Goal: Task Accomplishment & Management: Manage account settings

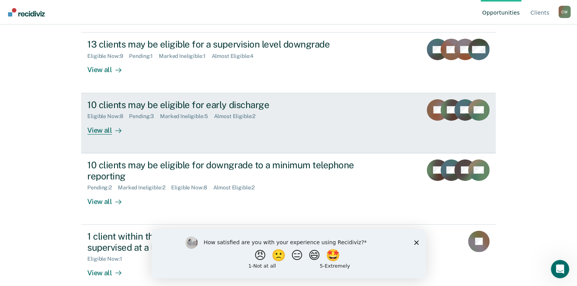
scroll to position [121, 0]
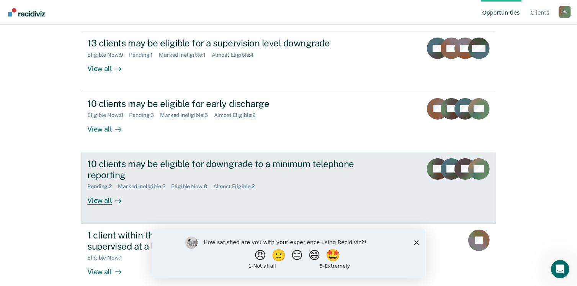
click at [95, 202] on div "View all" at bounding box center [108, 197] width 43 height 15
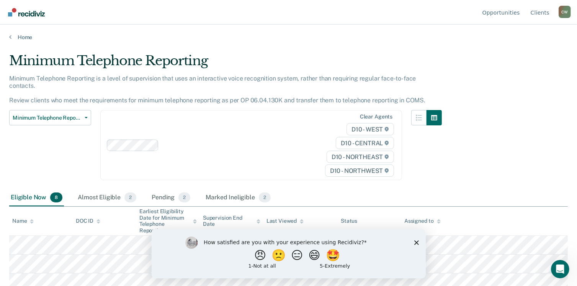
scroll to position [92, 0]
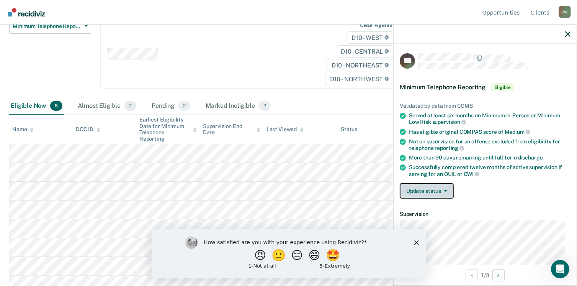
click at [431, 194] on button "Update status" at bounding box center [427, 190] width 54 height 15
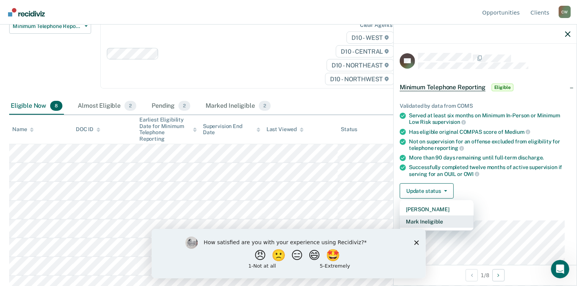
click at [433, 221] on button "Mark Ineligible" at bounding box center [437, 221] width 74 height 12
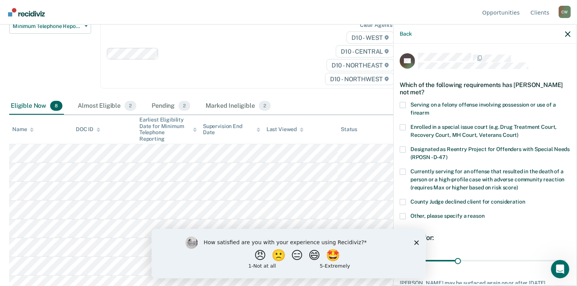
scroll to position [56, 0]
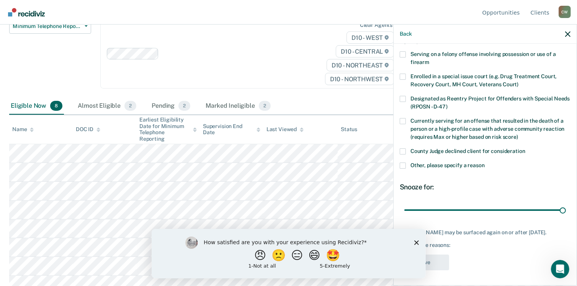
drag, startPoint x: 456, startPoint y: 203, endPoint x: 578, endPoint y: 197, distance: 122.0
type input "90"
click at [566, 203] on input "range" at bounding box center [486, 209] width 162 height 13
click at [404, 162] on span at bounding box center [403, 165] width 6 height 6
click at [485, 162] on input "Other, please specify a reason" at bounding box center [485, 162] width 0 height 0
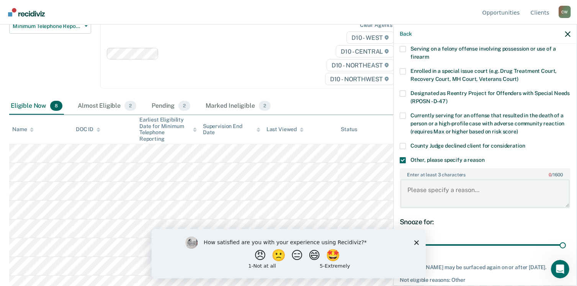
click at [416, 190] on textarea "Enter at least 3 characters 0 / 1600" at bounding box center [485, 193] width 169 height 28
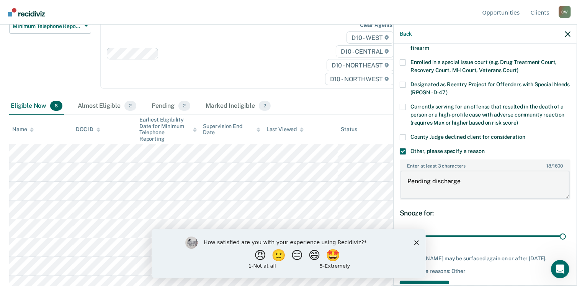
scroll to position [65, 0]
type textarea "Pending discharge"
click at [416, 246] on div "How satisfied are you with your experience using Recidiviz? 😠 🙁 😑 😄 🤩 1 - Not a…" at bounding box center [288, 252] width 274 height 49
click at [416, 238] on div "How satisfied are you with your experience using Recidiviz? 😠 🙁 😑 😄 🤩 1 - Not a…" at bounding box center [288, 252] width 274 height 49
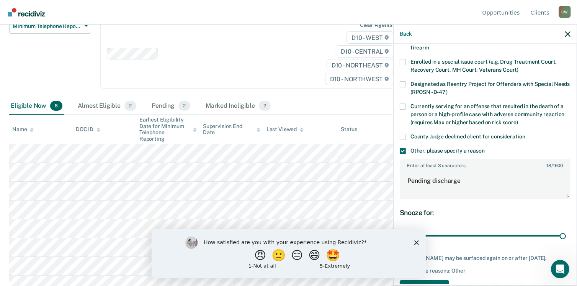
click at [417, 244] on icon "Close survey" at bounding box center [416, 242] width 5 height 5
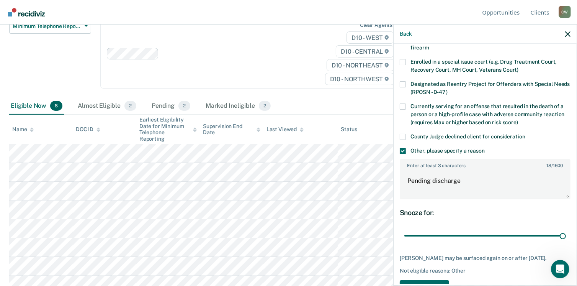
scroll to position [95, 0]
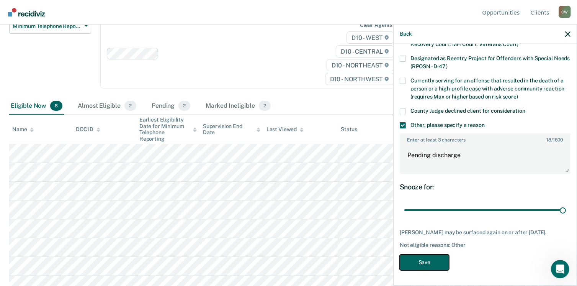
click at [436, 256] on button "Save" at bounding box center [424, 262] width 49 height 16
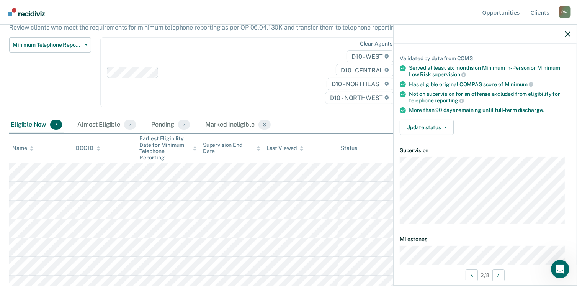
scroll to position [0, 0]
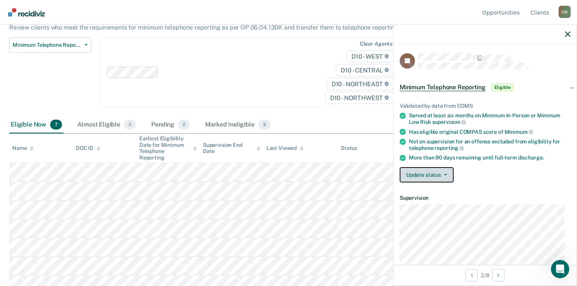
click at [439, 172] on button "Update status" at bounding box center [427, 174] width 54 height 15
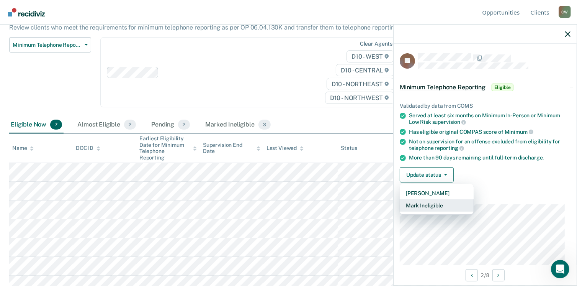
click at [440, 200] on button "Mark Ineligible" at bounding box center [437, 205] width 74 height 12
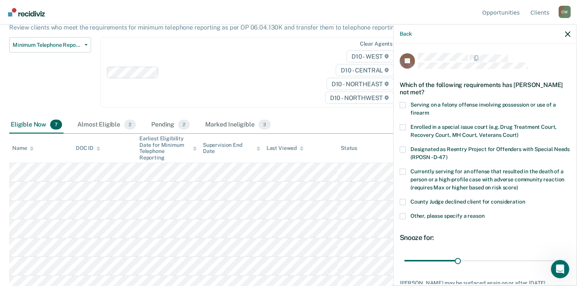
click at [406, 215] on label "Other, please specify a reason" at bounding box center [485, 217] width 171 height 8
click at [485, 213] on input "Other, please specify a reason" at bounding box center [485, 213] width 0 height 0
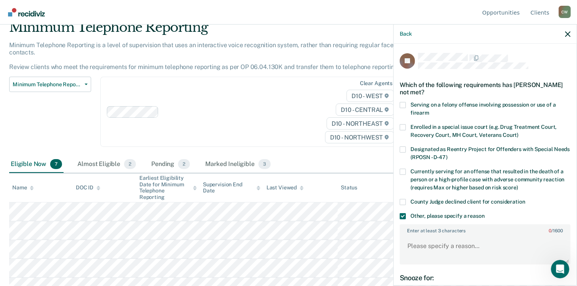
scroll to position [36, 0]
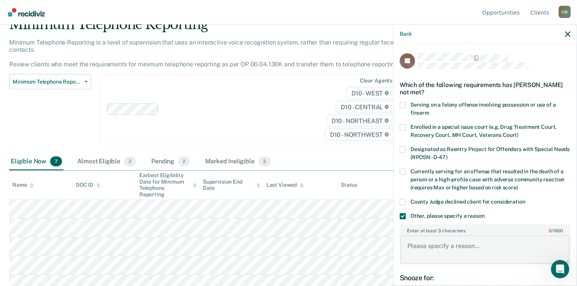
click at [417, 243] on textarea "Enter at least 3 characters 0 / 1600" at bounding box center [485, 249] width 169 height 28
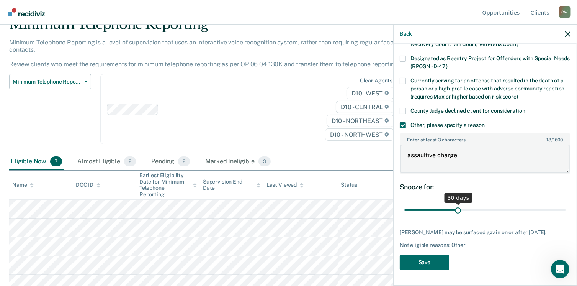
type textarea "assaultive charge"
drag, startPoint x: 457, startPoint y: 204, endPoint x: 576, endPoint y: 226, distance: 121.5
type input "90"
click at [566, 217] on input "range" at bounding box center [486, 209] width 162 height 13
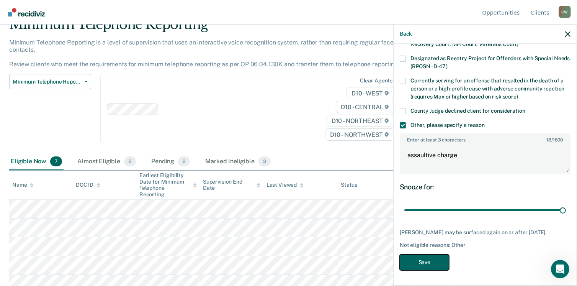
click at [438, 261] on button "Save" at bounding box center [424, 262] width 49 height 16
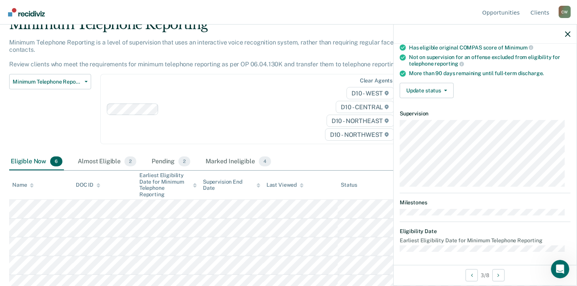
scroll to position [54, 0]
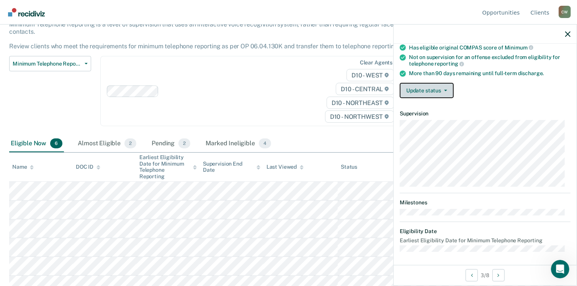
click at [441, 90] on span "button" at bounding box center [444, 91] width 6 height 2
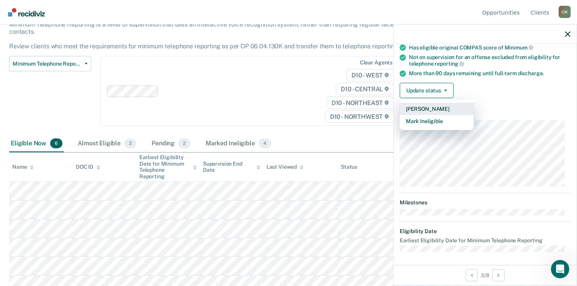
click at [425, 109] on button "Mark Pending" at bounding box center [437, 109] width 74 height 12
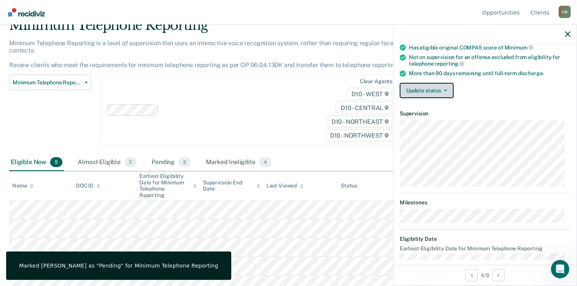
click at [426, 83] on button "Update status" at bounding box center [427, 90] width 54 height 15
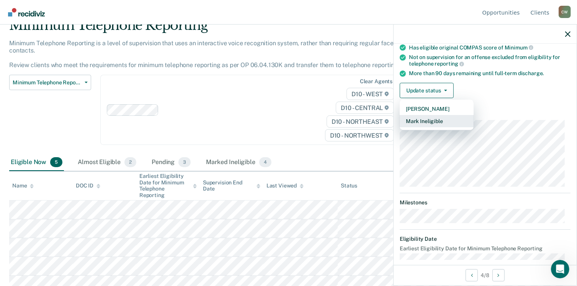
click at [414, 122] on button "Mark Ineligible" at bounding box center [437, 121] width 74 height 12
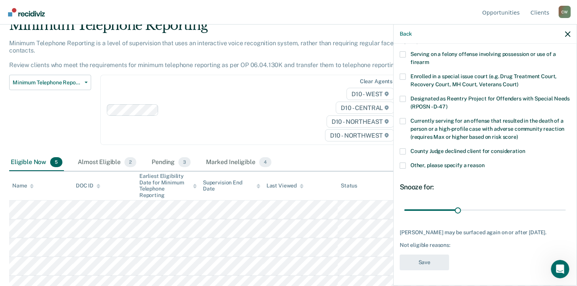
scroll to position [56, 0]
drag, startPoint x: 458, startPoint y: 204, endPoint x: 581, endPoint y: 207, distance: 122.7
type input "90"
click at [566, 207] on input "range" at bounding box center [486, 209] width 162 height 13
click at [404, 162] on span at bounding box center [403, 165] width 6 height 6
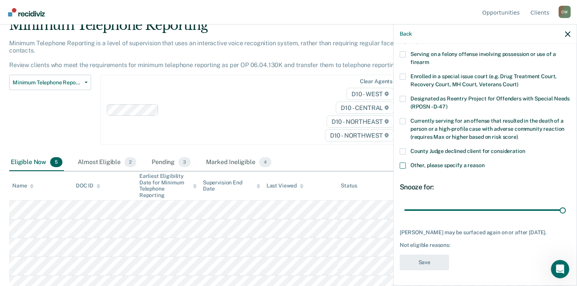
click at [485, 162] on input "Other, please specify a reason" at bounding box center [485, 162] width 0 height 0
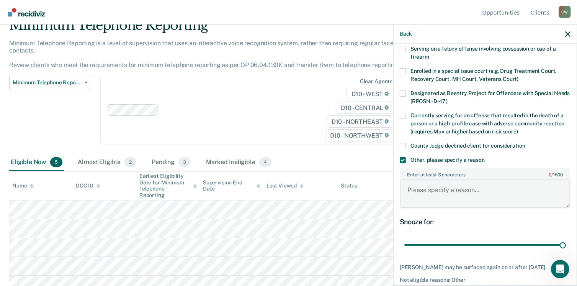
click at [412, 190] on textarea "Enter at least 3 characters 0 / 1600" at bounding box center [485, 193] width 169 height 28
type textarea "k"
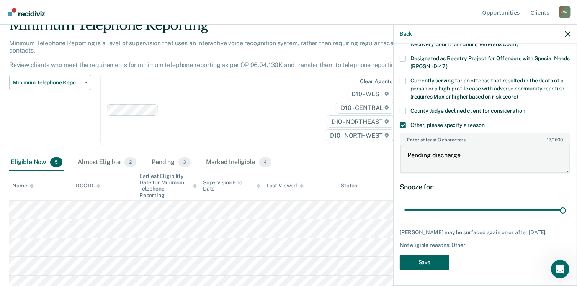
type textarea "Pending discharge"
click at [415, 264] on button "Save" at bounding box center [424, 262] width 49 height 16
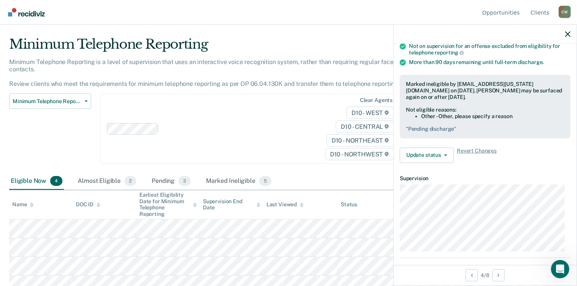
scroll to position [92, 0]
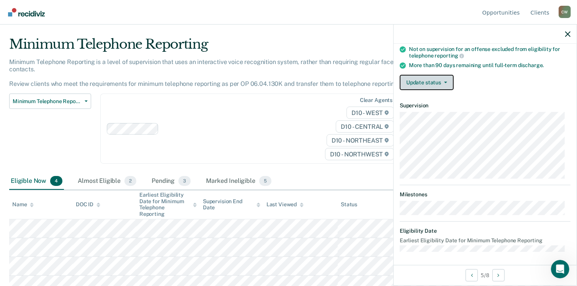
click at [443, 75] on button "Update status" at bounding box center [427, 82] width 54 height 15
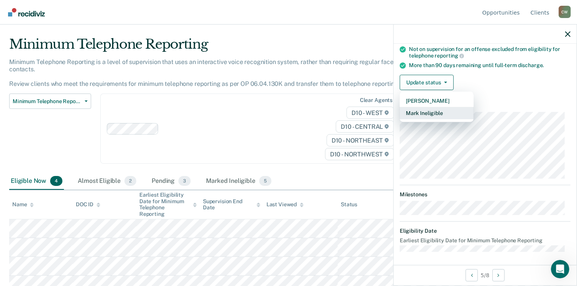
click at [437, 111] on button "Mark Ineligible" at bounding box center [437, 113] width 74 height 12
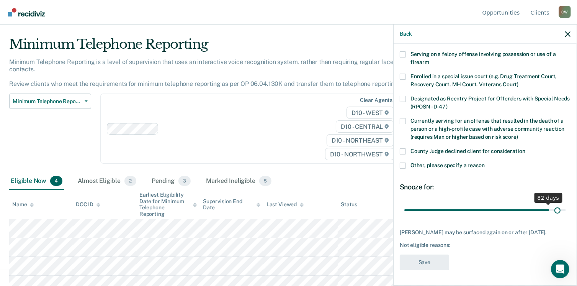
scroll to position [49, 0]
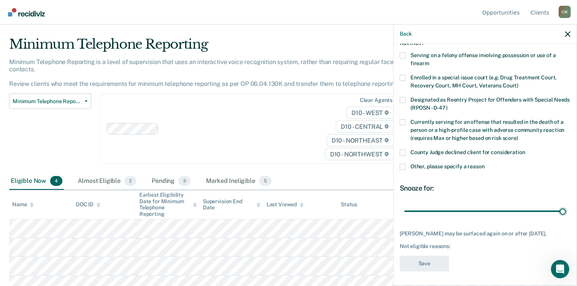
drag, startPoint x: 457, startPoint y: 203, endPoint x: 566, endPoint y: 215, distance: 109.5
type input "90"
click at [566, 215] on input "range" at bounding box center [486, 211] width 162 height 13
click at [404, 167] on span at bounding box center [403, 167] width 6 height 6
click at [485, 164] on input "Other, please specify a reason" at bounding box center [485, 164] width 0 height 0
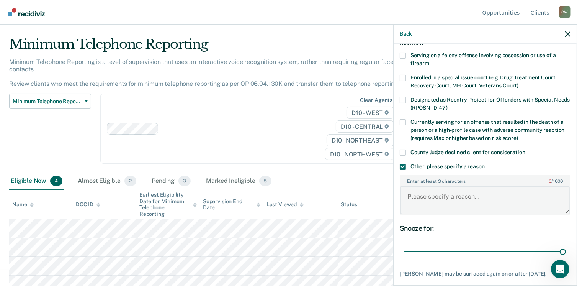
click at [415, 197] on textarea "Enter at least 3 characters 0 / 1600" at bounding box center [485, 200] width 169 height 28
type textarea "a"
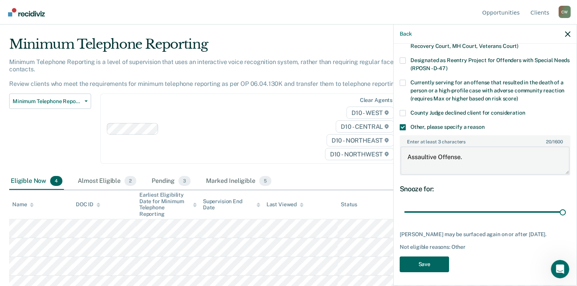
type textarea "Assaultive Offense."
click at [423, 262] on button "Save" at bounding box center [424, 264] width 49 height 16
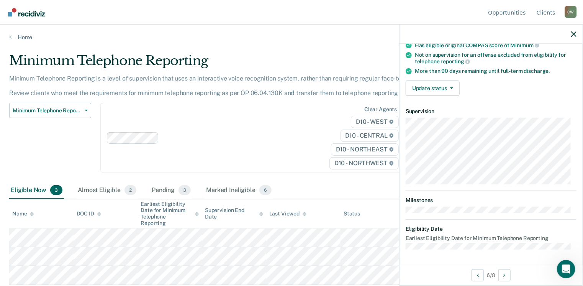
scroll to position [84, 0]
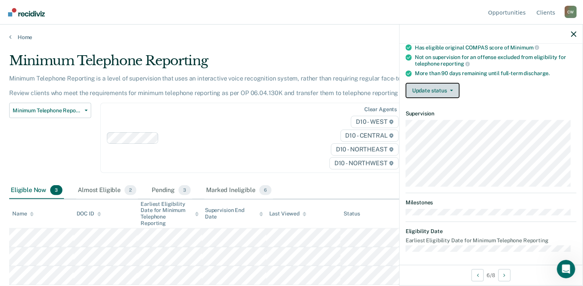
click at [428, 88] on button "Update status" at bounding box center [433, 90] width 54 height 15
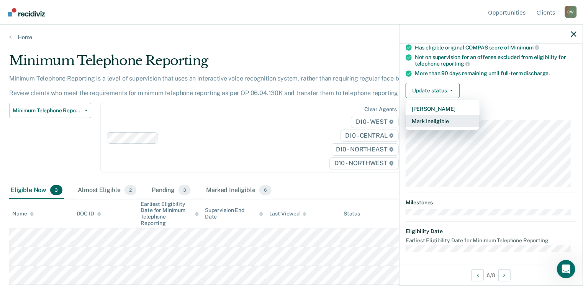
click at [426, 118] on button "Mark Ineligible" at bounding box center [443, 121] width 74 height 12
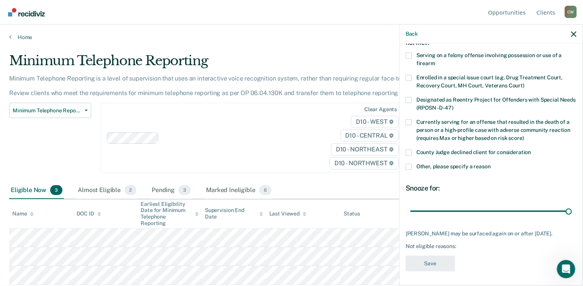
drag, startPoint x: 462, startPoint y: 210, endPoint x: 574, endPoint y: 216, distance: 112.4
type input "90"
click at [572, 216] on input "range" at bounding box center [491, 211] width 162 height 13
click at [409, 164] on span at bounding box center [409, 167] width 6 height 6
click at [491, 164] on input "Other, please specify a reason" at bounding box center [491, 164] width 0 height 0
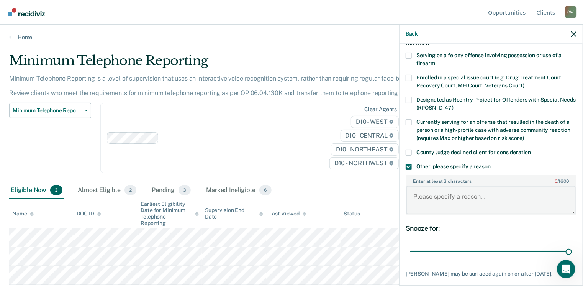
click at [425, 198] on textarea "Enter at least 3 characters 0 / 1600" at bounding box center [491, 200] width 169 height 28
type textarea "D"
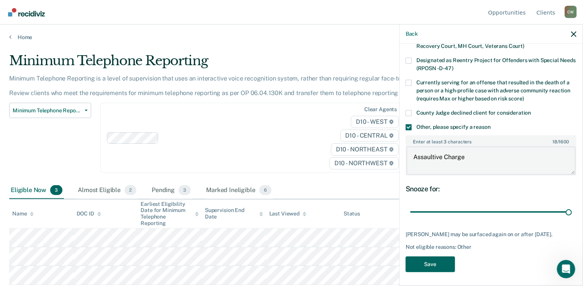
type textarea "Assaultive Charge"
click at [443, 257] on button "Save" at bounding box center [430, 264] width 49 height 16
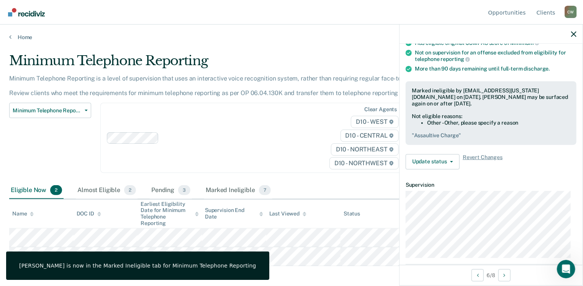
scroll to position [84, 0]
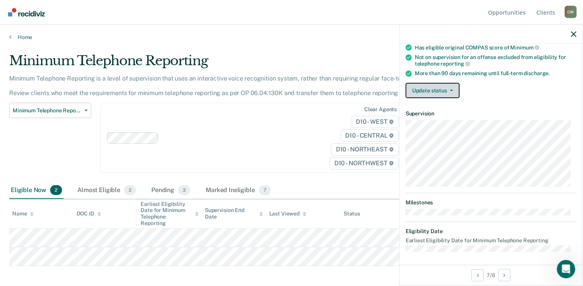
click at [436, 91] on button "Update status" at bounding box center [433, 90] width 54 height 15
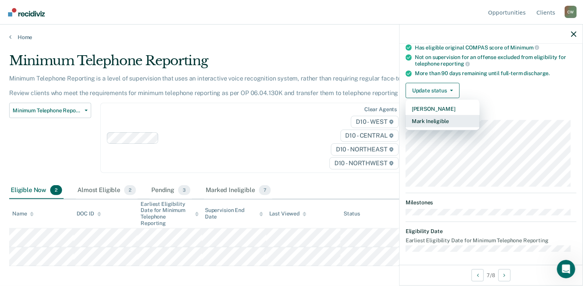
click at [431, 122] on button "Mark Ineligible" at bounding box center [443, 121] width 74 height 12
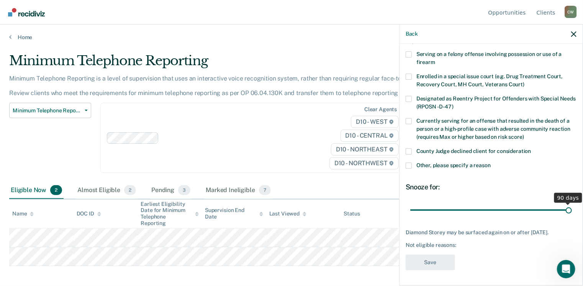
scroll to position [56, 0]
drag, startPoint x: 462, startPoint y: 204, endPoint x: 586, endPoint y: 210, distance: 123.9
type input "90"
click at [572, 210] on input "range" at bounding box center [491, 209] width 162 height 13
click at [408, 162] on span at bounding box center [409, 165] width 6 height 6
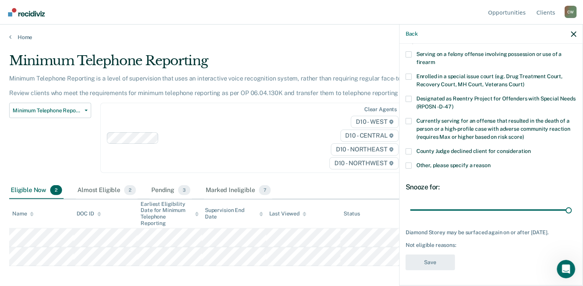
click at [491, 162] on input "Other, please specify a reason" at bounding box center [491, 162] width 0 height 0
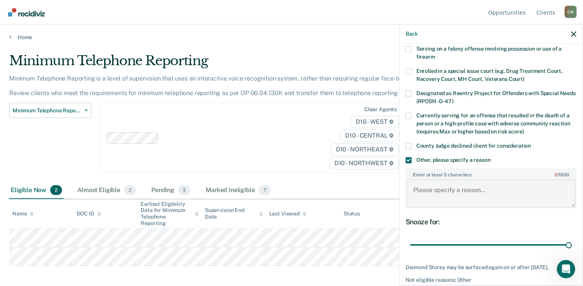
click at [429, 191] on textarea "Enter at least 3 characters 0 / 1600" at bounding box center [491, 193] width 169 height 28
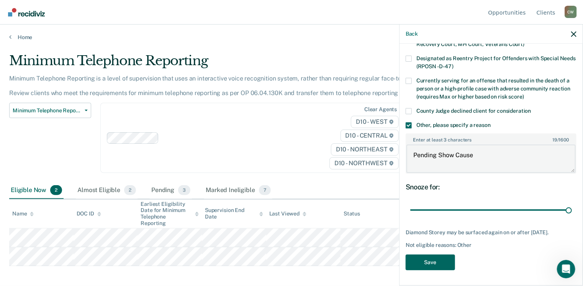
type textarea "Pending Show Cause"
click at [433, 258] on button "Save" at bounding box center [430, 262] width 49 height 16
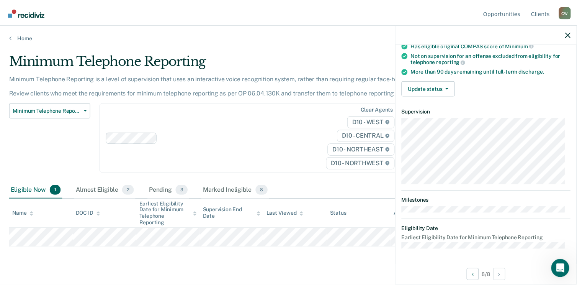
scroll to position [84, 0]
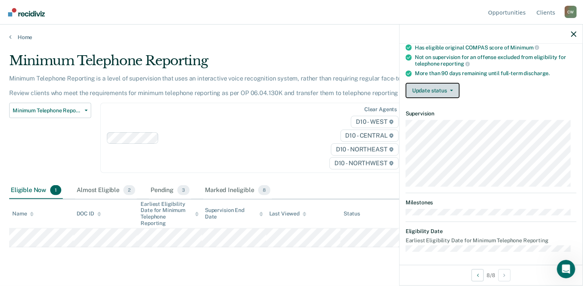
click at [435, 90] on button "Update status" at bounding box center [433, 90] width 54 height 15
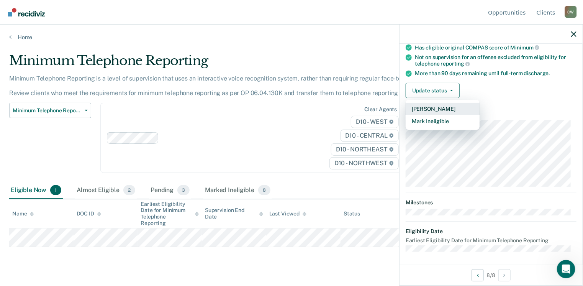
click at [432, 105] on button "Mark Pending" at bounding box center [443, 109] width 74 height 12
